Goal: Task Accomplishment & Management: Manage account settings

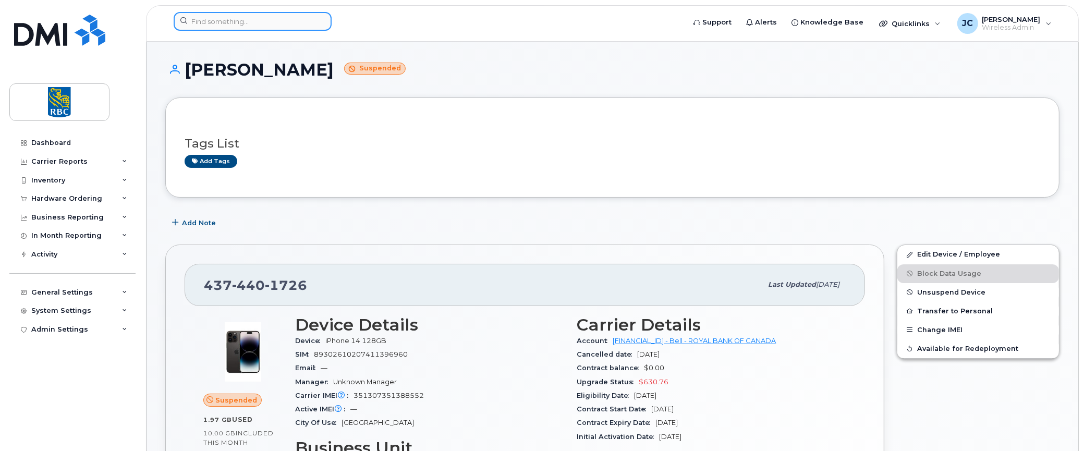
click at [221, 14] on input at bounding box center [253, 21] width 158 height 19
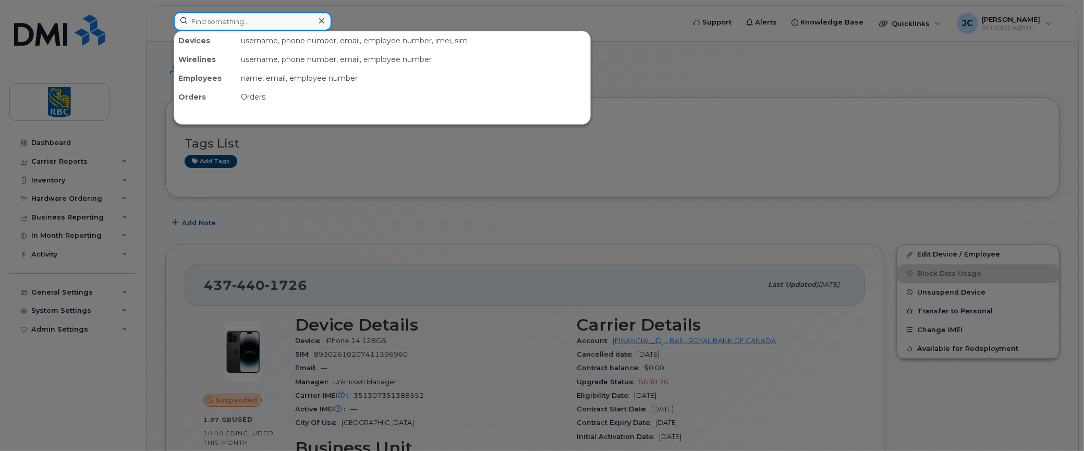
paste input "6473822718"
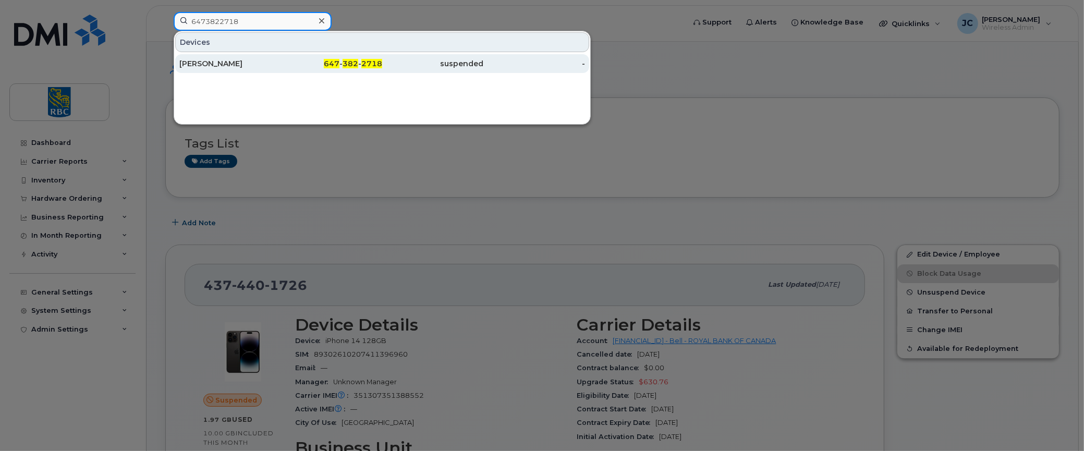
type input "6473822718"
click at [220, 61] on div "[PERSON_NAME]" at bounding box center [230, 63] width 102 height 10
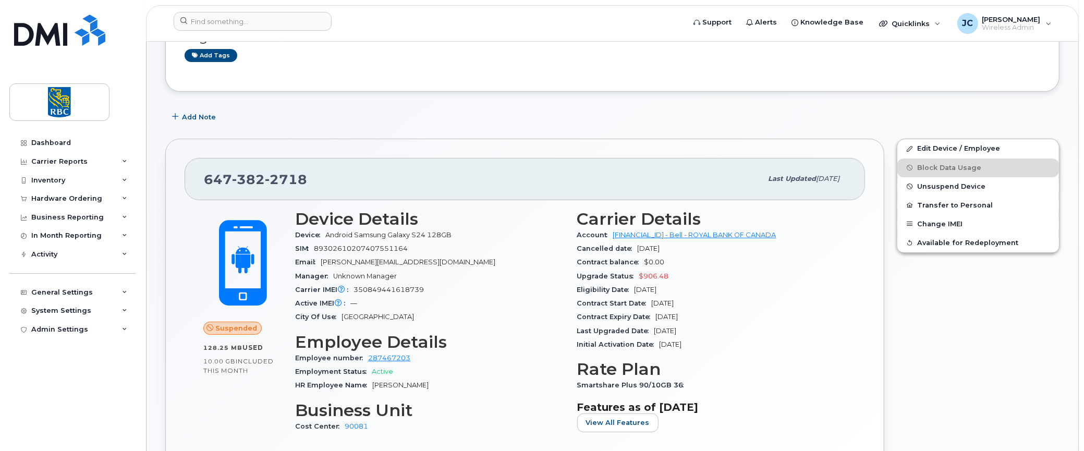
scroll to position [104, 0]
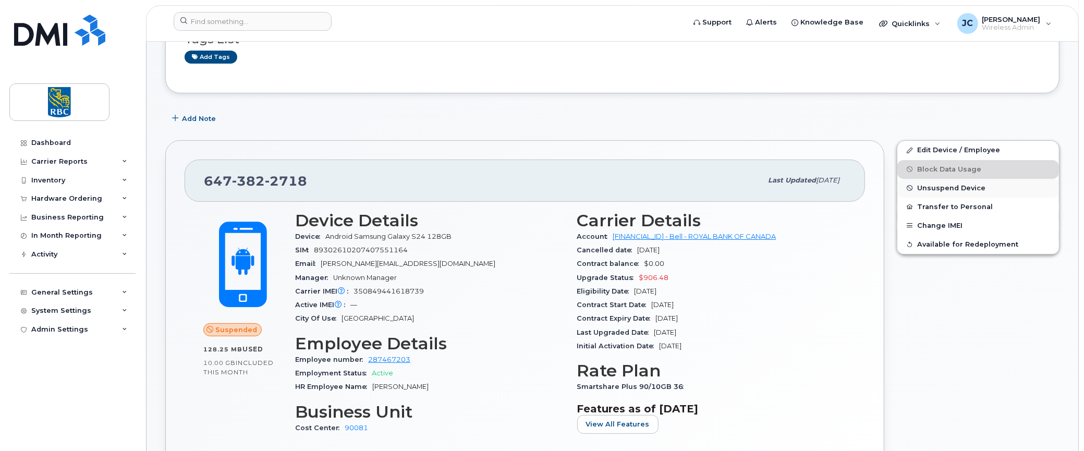
click at [939, 185] on span "Unsuspend Device" at bounding box center [951, 188] width 68 height 8
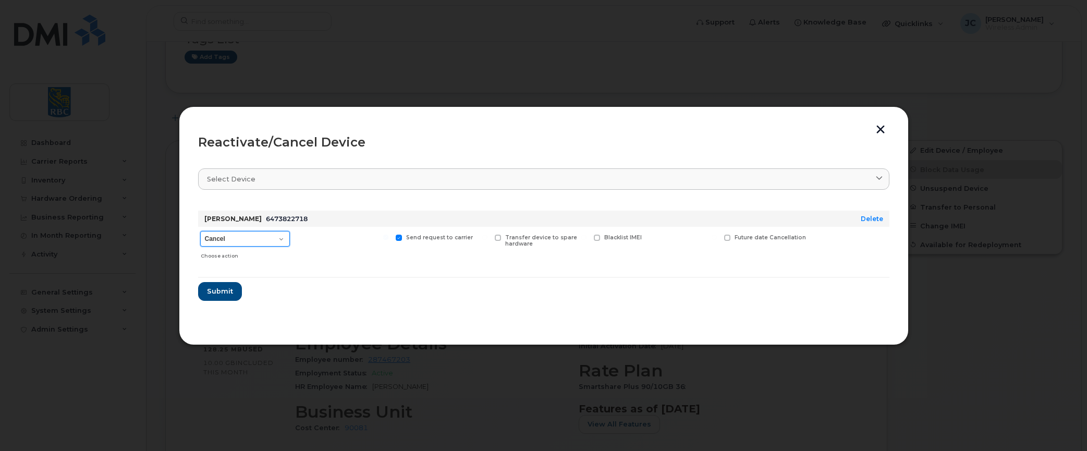
click at [282, 237] on select "Cancel Suspend - Extend Suspension Reactivate" at bounding box center [245, 239] width 90 height 16
select select "[object Object]"
click at [200, 231] on select "Cancel Suspend - Extend Suspension Reactivate" at bounding box center [245, 239] width 90 height 16
click at [226, 284] on button "Submit" at bounding box center [219, 291] width 43 height 19
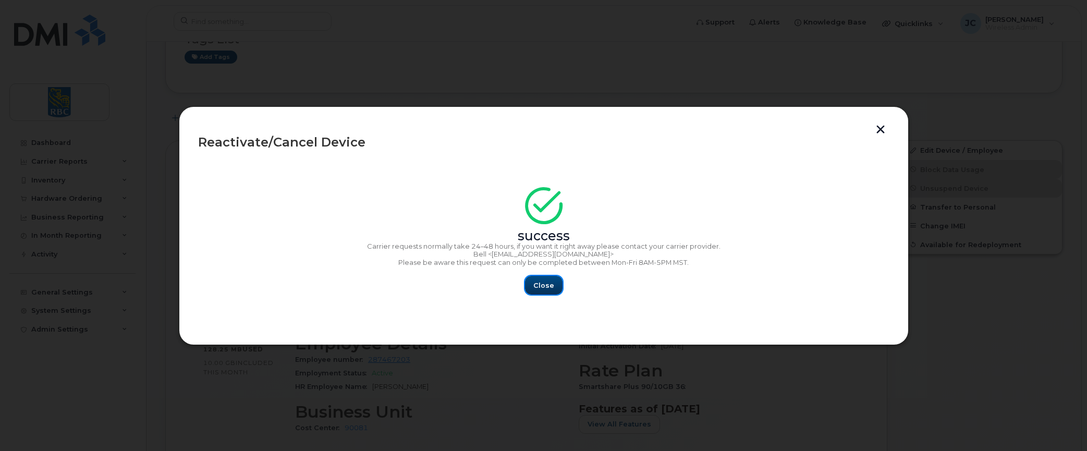
click at [544, 284] on span "Close" at bounding box center [543, 285] width 21 height 10
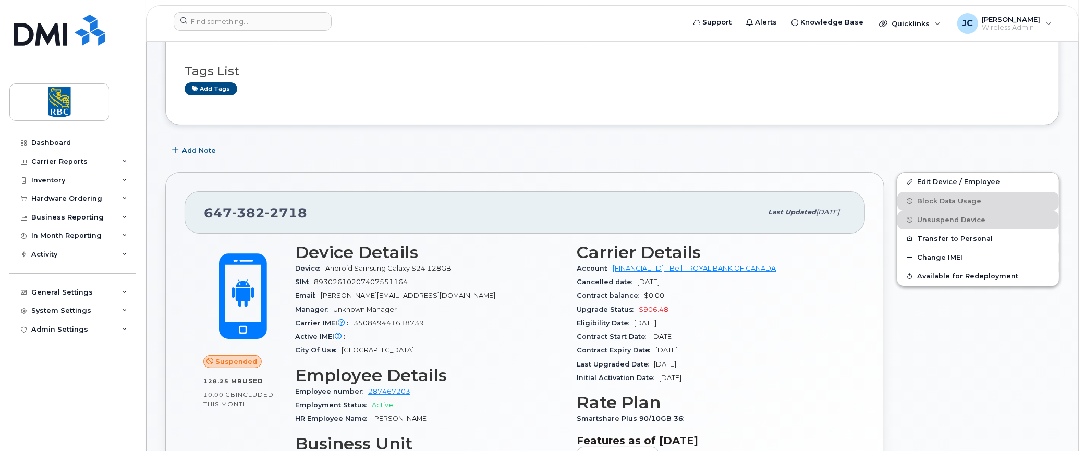
scroll to position [0, 0]
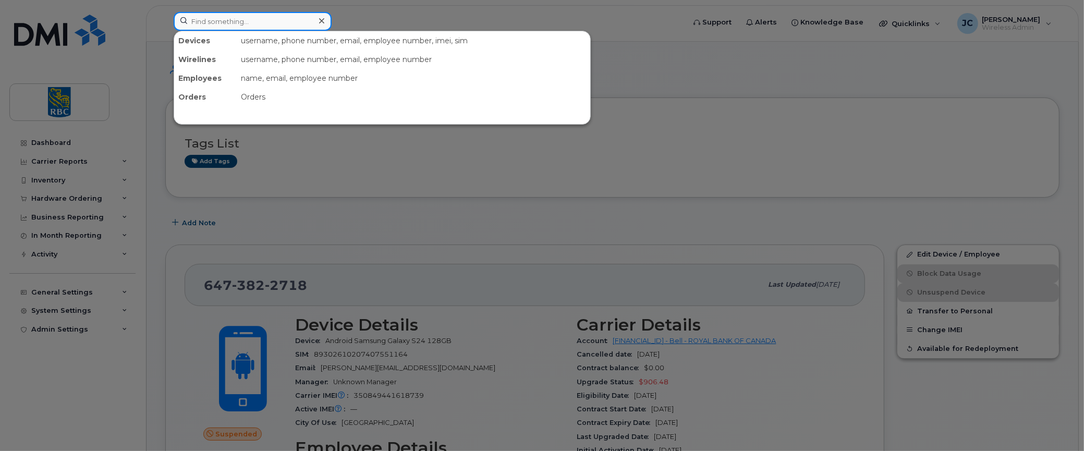
click at [214, 16] on input at bounding box center [253, 21] width 158 height 19
paste input "6473822718"
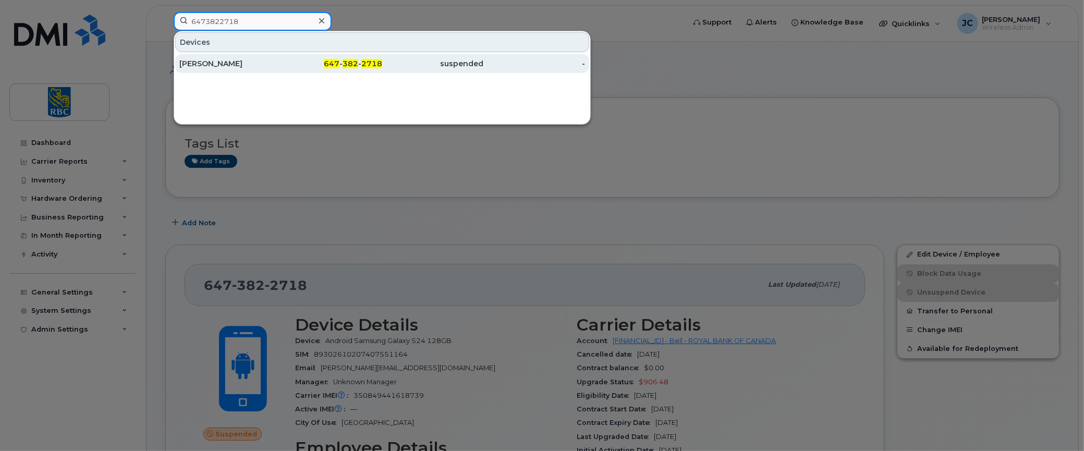
type input "6473822718"
click at [235, 59] on div "[PERSON_NAME]" at bounding box center [230, 63] width 102 height 10
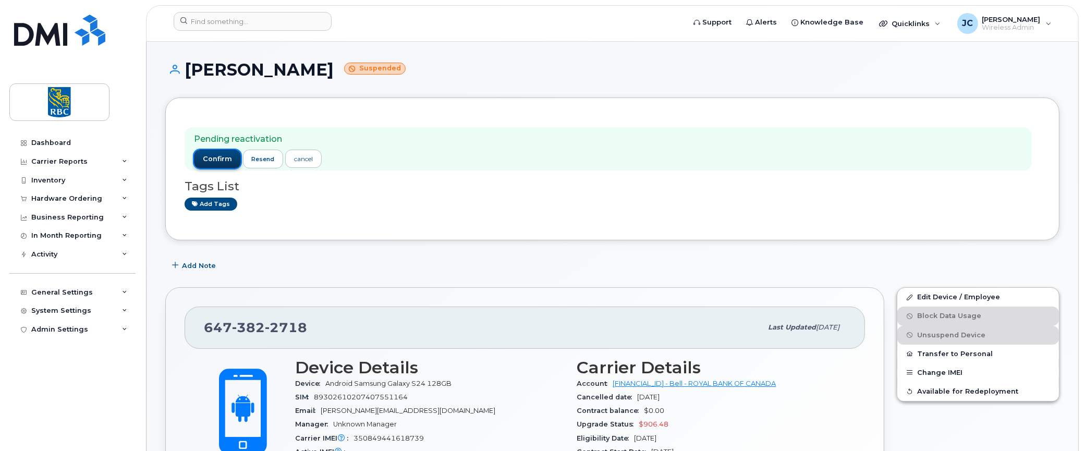
click at [215, 152] on button "confirm" at bounding box center [217, 159] width 47 height 19
